Goal: Task Accomplishment & Management: Manage account settings

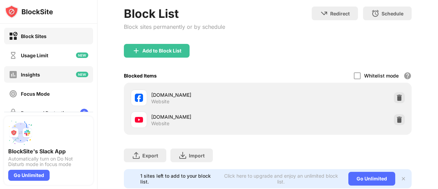
scroll to position [95, 0]
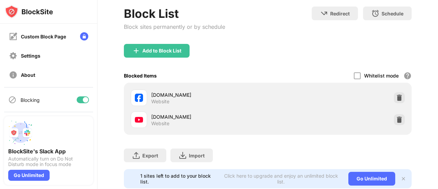
click at [83, 101] on div at bounding box center [85, 99] width 5 height 5
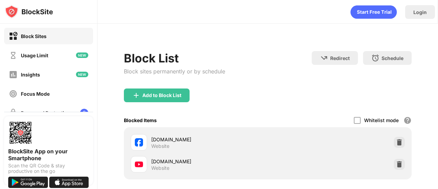
scroll to position [95, 0]
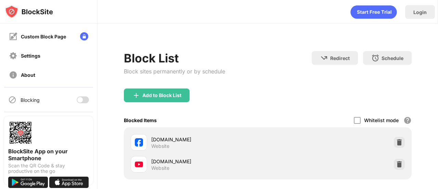
click at [77, 101] on div at bounding box center [83, 99] width 12 height 7
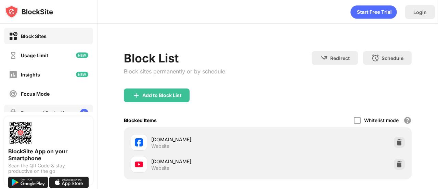
scroll to position [95, 0]
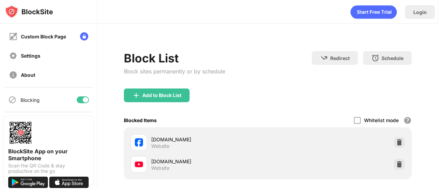
click at [83, 98] on div at bounding box center [85, 99] width 5 height 5
